Goal: Task Accomplishment & Management: Use online tool/utility

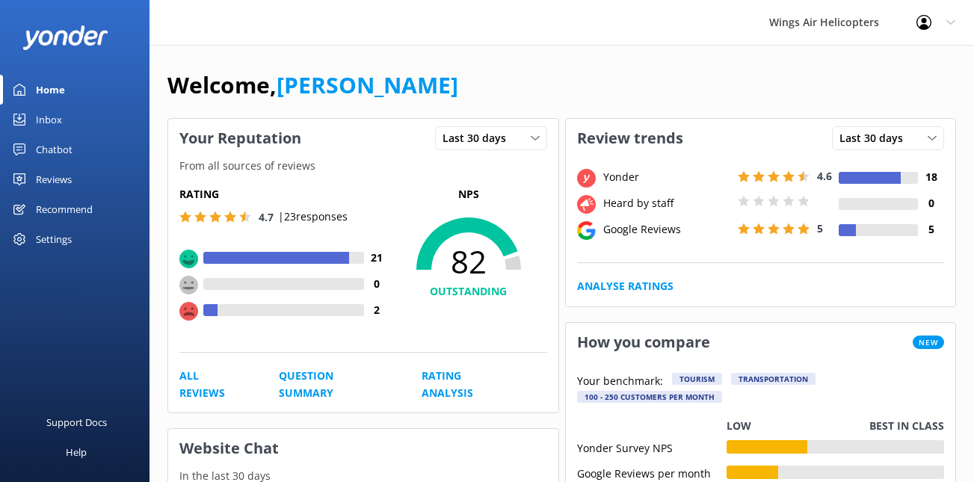
click at [64, 174] on div "Reviews" at bounding box center [54, 180] width 36 height 30
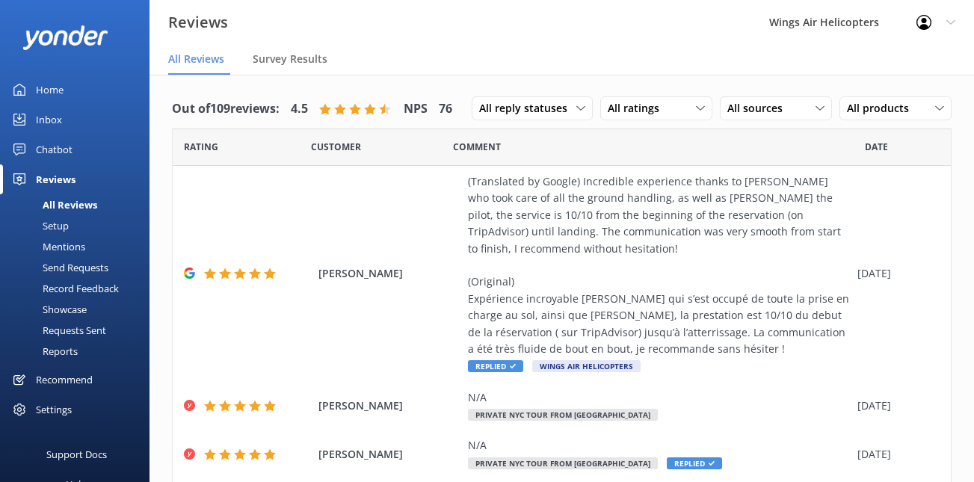
click at [73, 267] on div "Send Requests" at bounding box center [58, 267] width 99 height 21
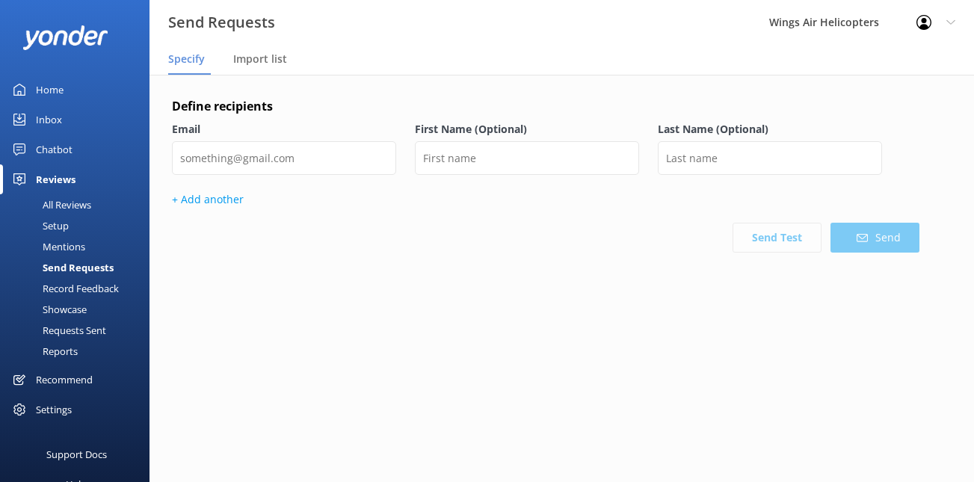
click at [73, 324] on div "Requests Sent" at bounding box center [57, 330] width 97 height 21
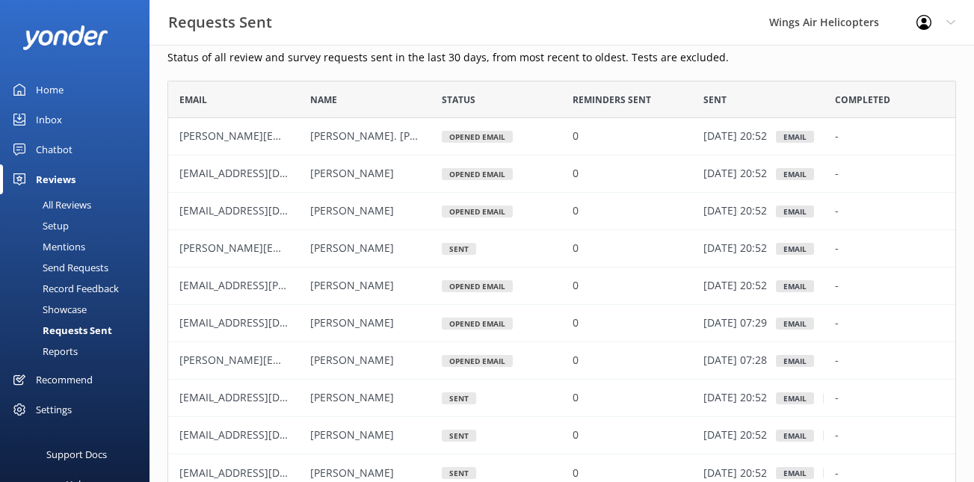
scroll to position [19, 0]
click at [64, 98] on link "Home" at bounding box center [75, 90] width 150 height 30
